Goal: Task Accomplishment & Management: Complete application form

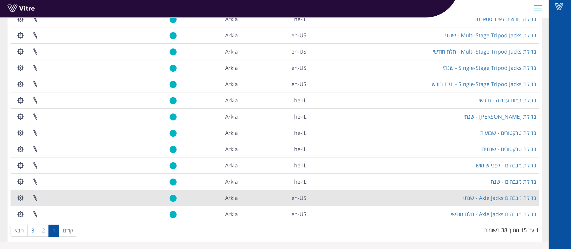
scroll to position [98, 0]
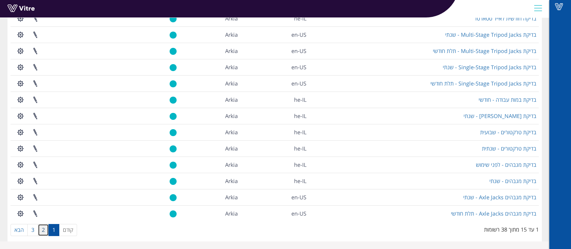
click at [40, 227] on link "2" at bounding box center [43, 230] width 11 height 12
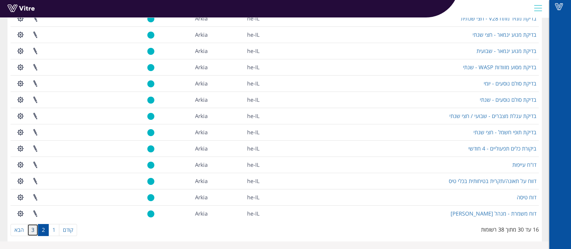
click at [31, 232] on link "3" at bounding box center [32, 230] width 11 height 12
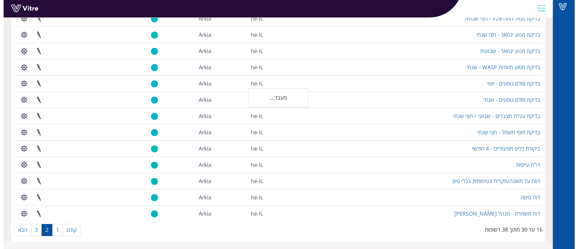
scroll to position [0, 0]
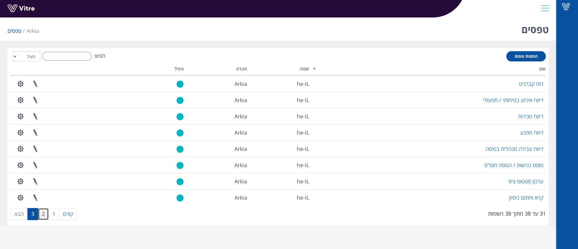
click at [43, 219] on link "2" at bounding box center [43, 214] width 11 height 12
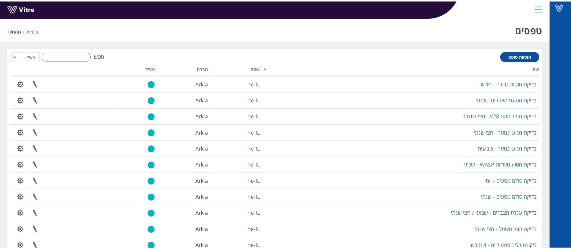
scroll to position [98, 0]
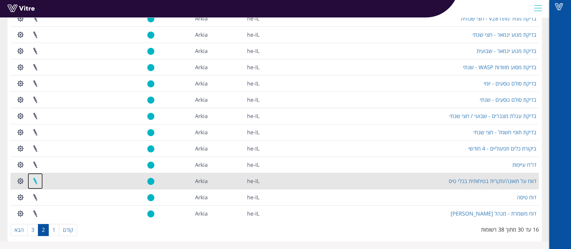
click at [34, 181] on link at bounding box center [35, 181] width 15 height 16
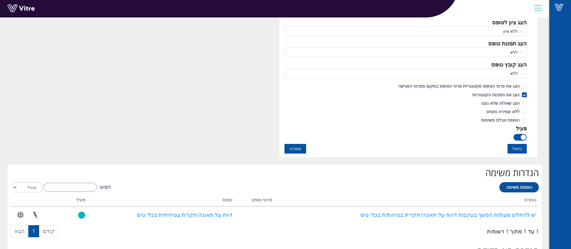
scroll to position [452, 0]
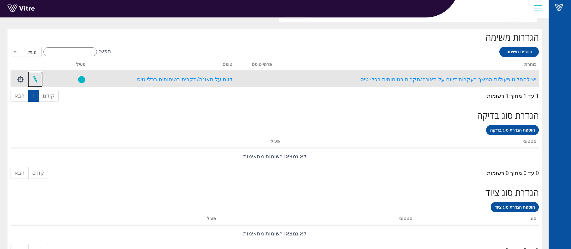
click at [36, 80] on link at bounding box center [35, 79] width 15 height 16
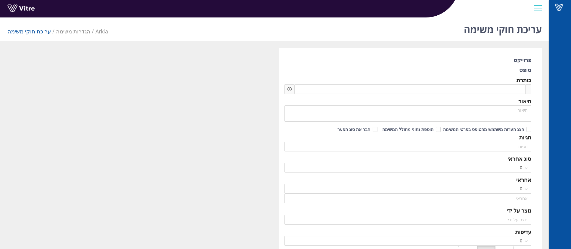
type input "אופיר דניאל ציוני"
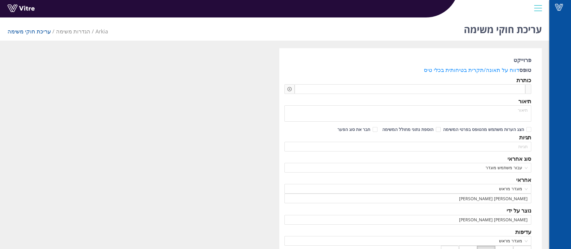
type input "עדי שקד"
type input "Sagi Biran SU"
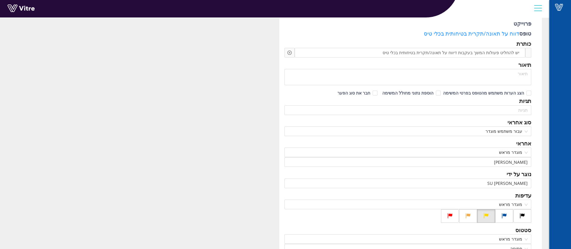
scroll to position [45, 0]
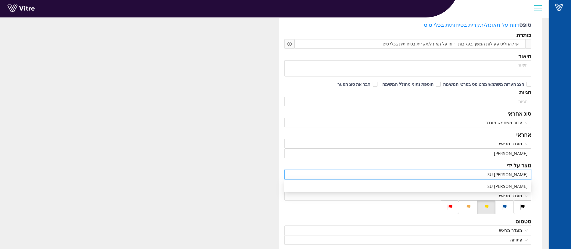
drag, startPoint x: 485, startPoint y: 175, endPoint x: 555, endPoint y: 176, distance: 69.9
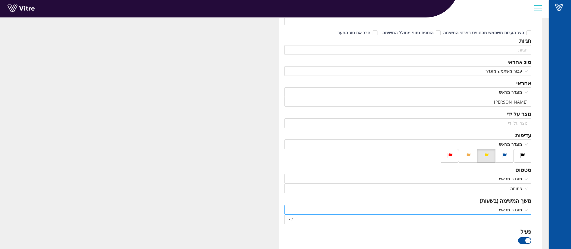
scroll to position [136, 0]
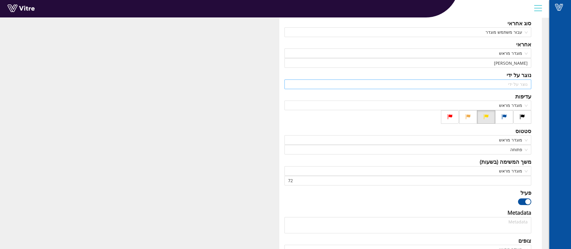
click at [506, 85] on input "search" at bounding box center [408, 84] width 240 height 9
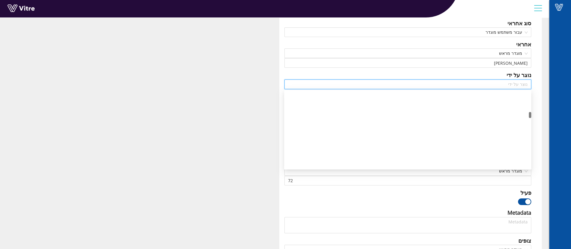
scroll to position [0, 0]
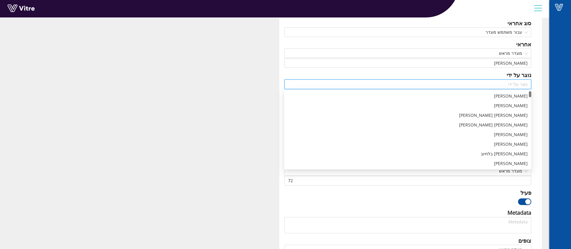
drag, startPoint x: 531, startPoint y: 105, endPoint x: 516, endPoint y: 74, distance: 34.3
click at [516, 74] on body "Vitre עריכת חוקי משימה Arkia הגדרות משימה עריכת חוקי משימה פרוייקט טופס דווח על…" at bounding box center [285, 4] width 571 height 249
click at [537, 72] on div "פרוייקט טופס דווח על תאונה/תקרית בטיחותית בכלי טיס כותרת יש להחליט פעולות המשך …" at bounding box center [410, 236] width 263 height 646
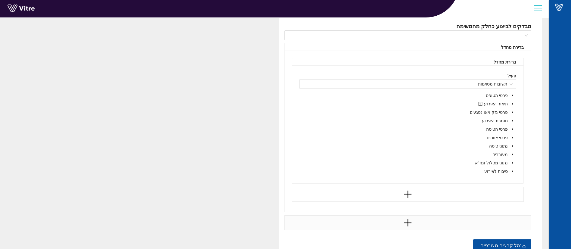
scroll to position [445, 0]
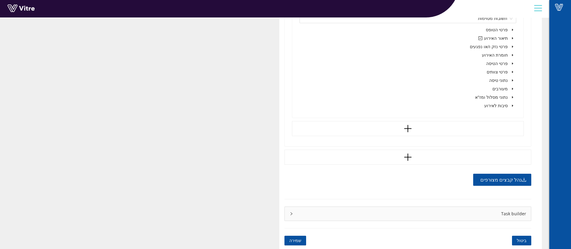
click at [291, 241] on span "שמירה" at bounding box center [295, 240] width 12 height 7
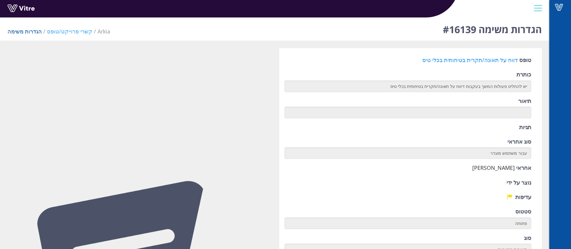
click at [54, 31] on link "קשרי פרוייקט/טופס" at bounding box center [69, 31] width 45 height 7
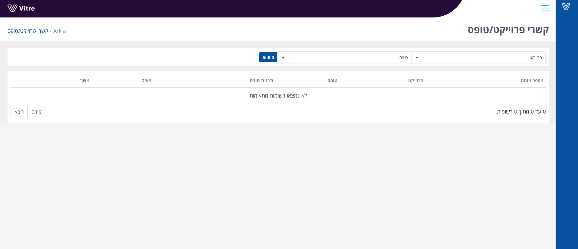
click at [484, 28] on h1 "קשרי פרוייקט/טופס" at bounding box center [508, 28] width 81 height 26
click at [57, 33] on span "Arkia" at bounding box center [59, 30] width 13 height 7
click at [54, 30] on span "Arkia" at bounding box center [59, 30] width 13 height 7
click at [14, 9] on link at bounding box center [30, 10] width 45 height 11
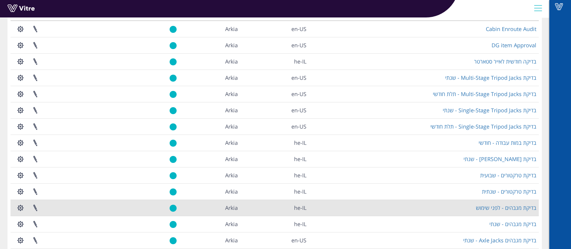
scroll to position [98, 0]
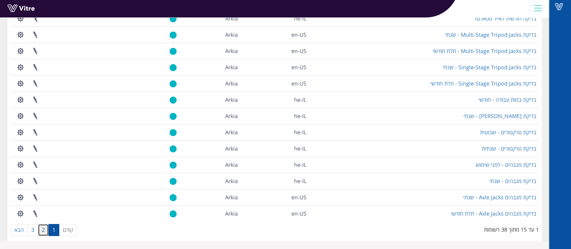
click at [41, 230] on link "2" at bounding box center [43, 230] width 11 height 12
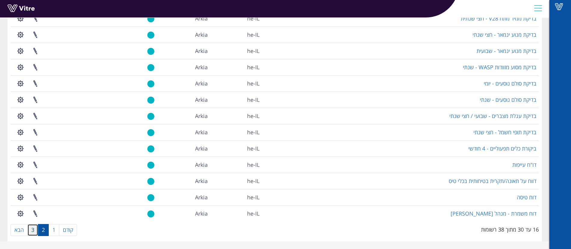
click at [33, 232] on link "3" at bounding box center [32, 230] width 11 height 12
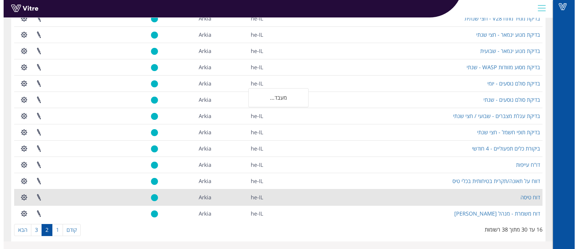
scroll to position [0, 0]
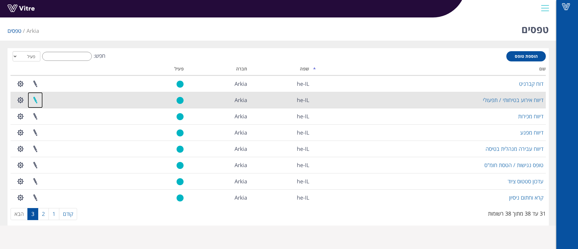
click at [38, 102] on link at bounding box center [35, 100] width 15 height 16
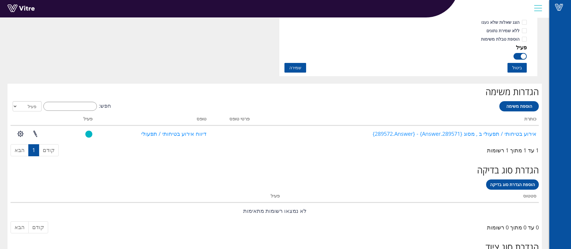
scroll to position [464, 0]
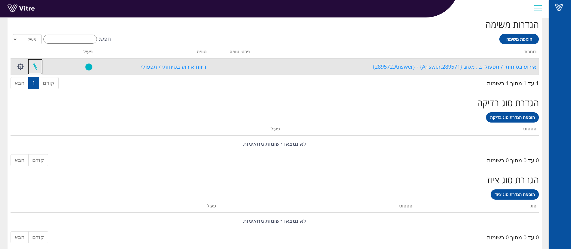
click at [37, 66] on link at bounding box center [35, 67] width 15 height 16
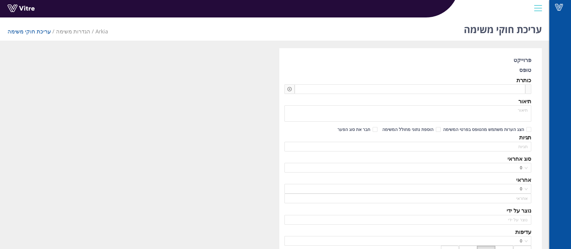
type input "[PERSON_NAME] [PERSON_NAME]"
